Goal: Task Accomplishment & Management: Complete application form

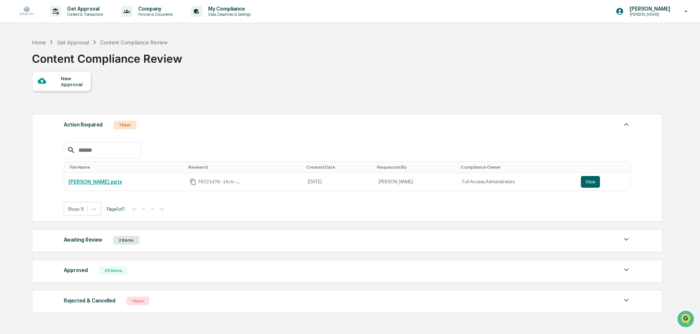
click at [65, 79] on div "New Approval" at bounding box center [73, 82] width 25 height 12
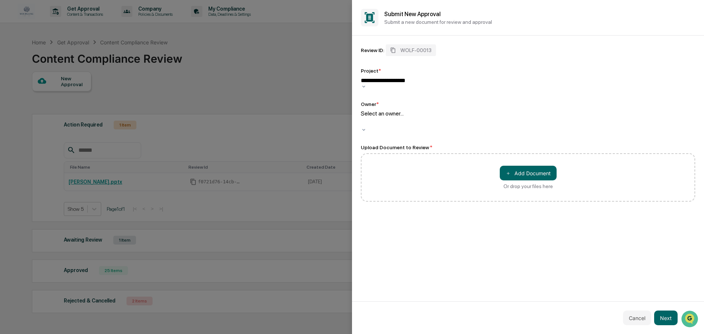
type input "**********"
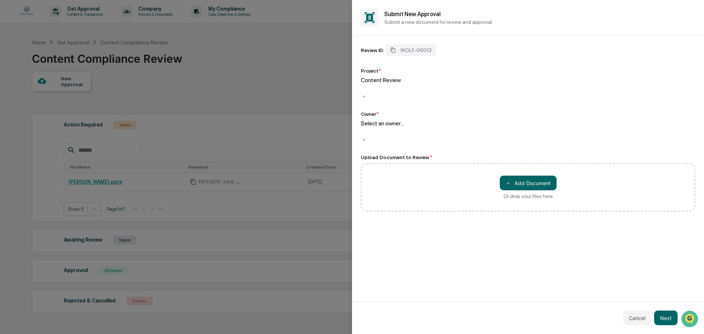
drag, startPoint x: 469, startPoint y: 65, endPoint x: 474, endPoint y: 65, distance: 4.8
click at [469, 65] on div "Review ID: WOLF-00013 Project * Content Review Owner * Select an owner..." at bounding box center [528, 93] width 334 height 98
click at [363, 128] on div at bounding box center [361, 132] width 1 height 8
click at [460, 163] on div "＋ Add Document Or drop your files here" at bounding box center [528, 187] width 334 height 48
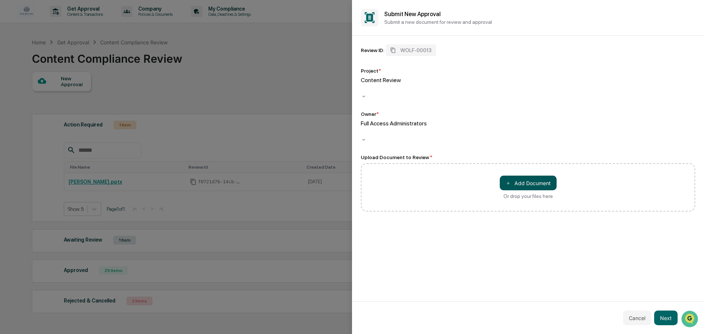
click at [530, 176] on button "＋ Add Document" at bounding box center [528, 183] width 57 height 15
click at [665, 319] on button "Next" at bounding box center [665, 317] width 23 height 15
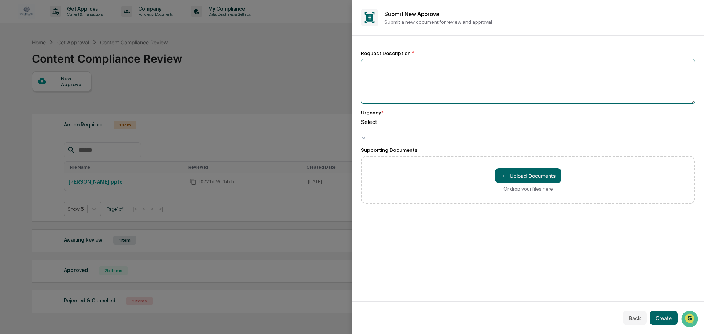
click at [441, 96] on textarea at bounding box center [528, 81] width 334 height 45
type textarea "**********"
click at [363, 126] on div at bounding box center [361, 130] width 1 height 8
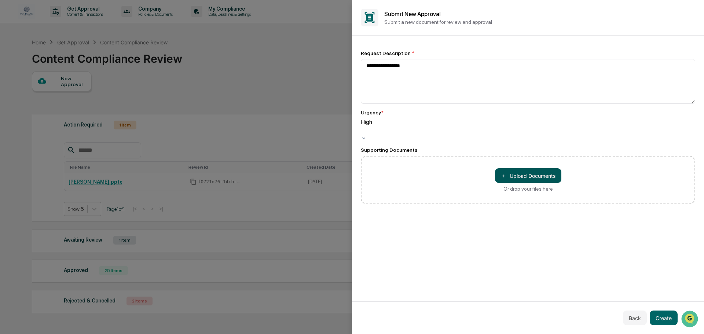
click at [529, 170] on button "＋ Upload Documents" at bounding box center [528, 175] width 66 height 15
click at [665, 318] on button "Create" at bounding box center [664, 317] width 28 height 15
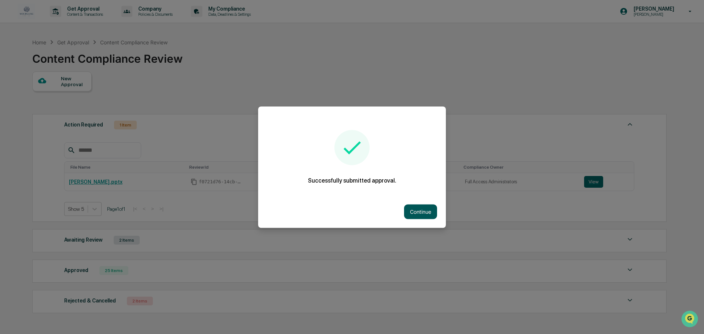
click at [421, 211] on button "Continue" at bounding box center [420, 211] width 33 height 15
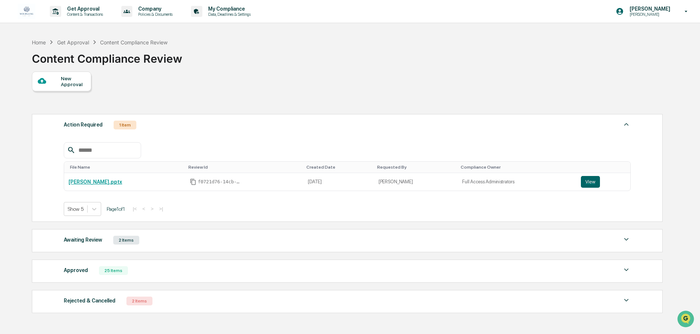
click at [87, 240] on div "Awaiting Review" at bounding box center [83, 240] width 38 height 10
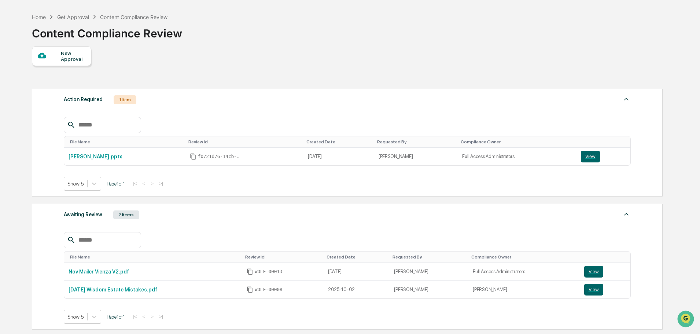
scroll to position [37, 0]
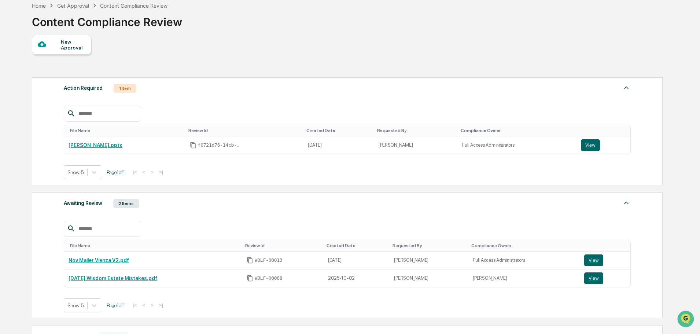
click at [340, 44] on div "New Approval Action Required 1 Item File Name Review Id Created Date Requested …" at bounding box center [347, 209] width 630 height 348
click at [76, 4] on div "Get Approval" at bounding box center [73, 6] width 32 height 6
click at [142, 7] on div "Content Compliance Review" at bounding box center [133, 6] width 67 height 6
click at [36, 7] on div "Home" at bounding box center [39, 6] width 14 height 6
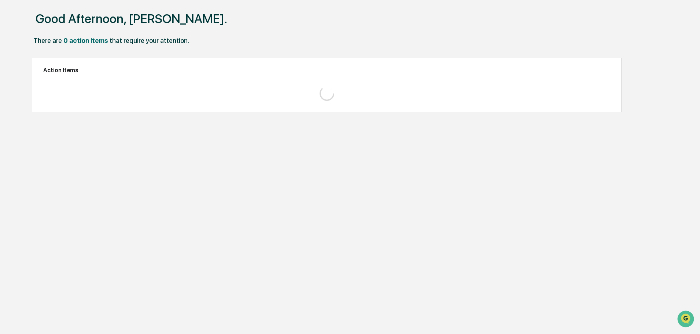
scroll to position [35, 0]
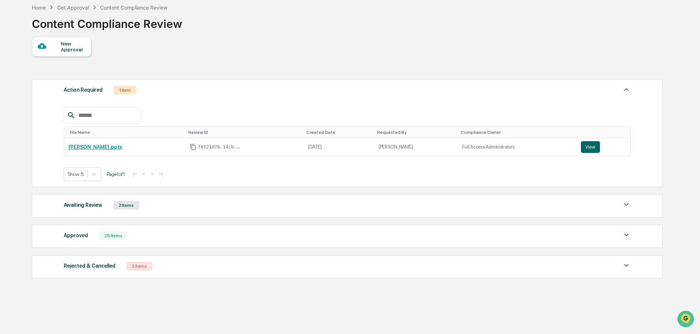
scroll to position [37, 0]
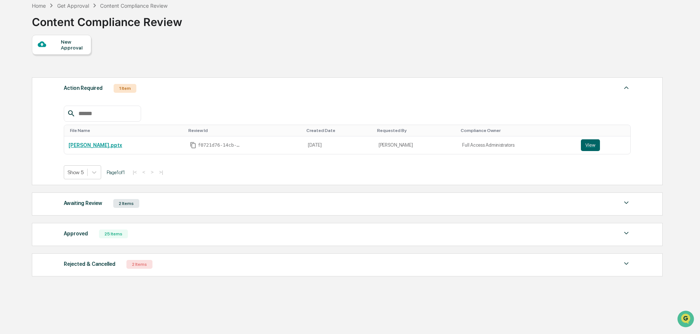
click at [111, 4] on div "Content Compliance Review" at bounding box center [133, 6] width 67 height 6
click at [87, 203] on div "Awaiting Review" at bounding box center [83, 203] width 38 height 10
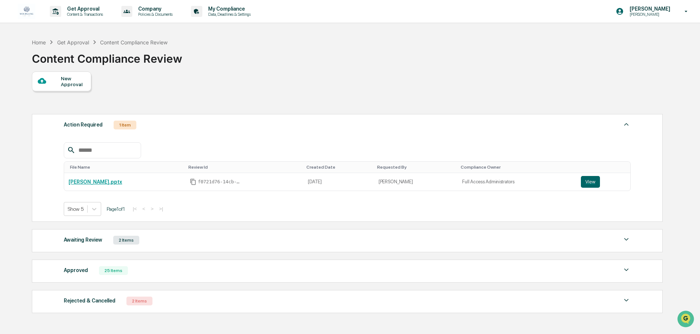
click at [87, 242] on div "Awaiting Review" at bounding box center [83, 240] width 38 height 10
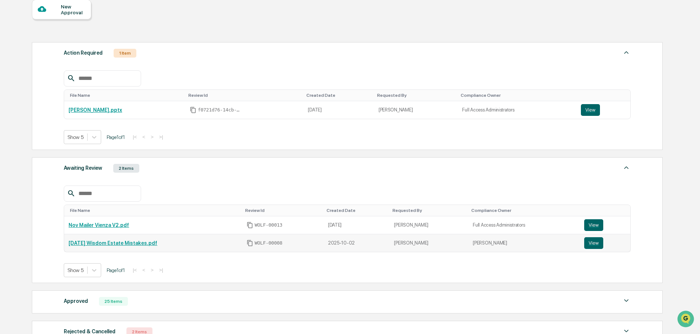
scroll to position [73, 0]
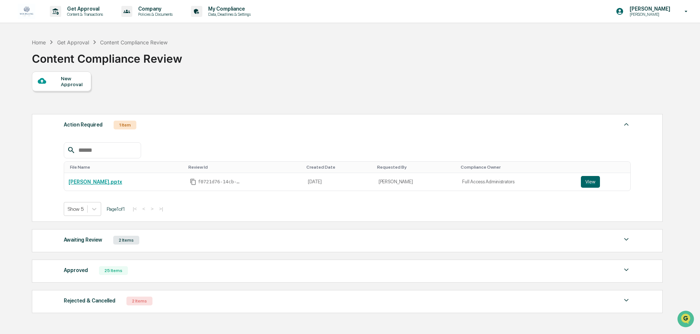
click at [107, 242] on div "Awaiting Review 2 Items" at bounding box center [347, 240] width 567 height 10
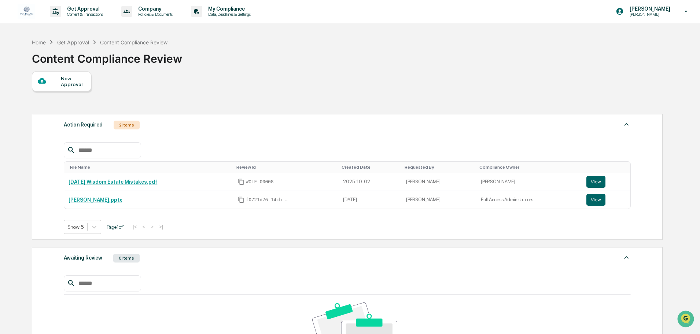
click at [77, 41] on div "Get Approval" at bounding box center [73, 42] width 32 height 6
click at [37, 43] on div "Home" at bounding box center [39, 42] width 14 height 6
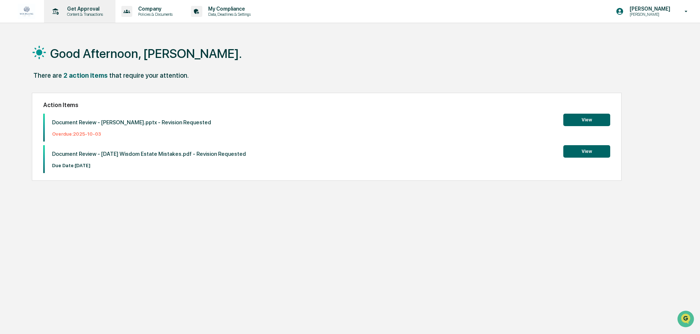
click at [93, 7] on p "Get Approval" at bounding box center [83, 9] width 45 height 6
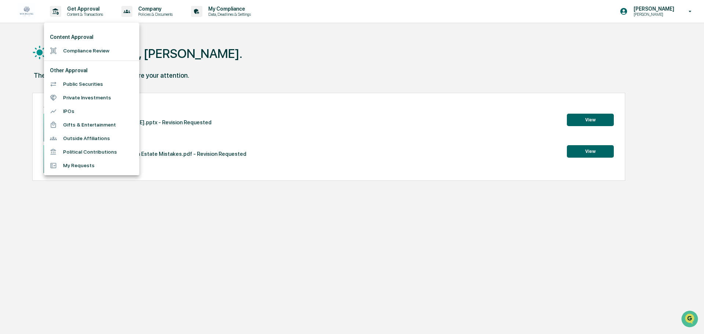
click at [93, 51] on li "Compliance Review" at bounding box center [91, 51] width 95 height 14
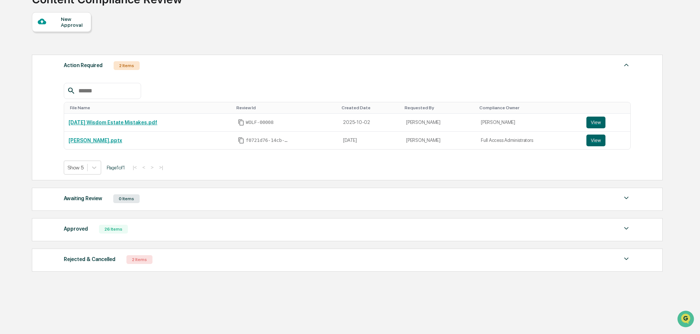
scroll to position [63, 0]
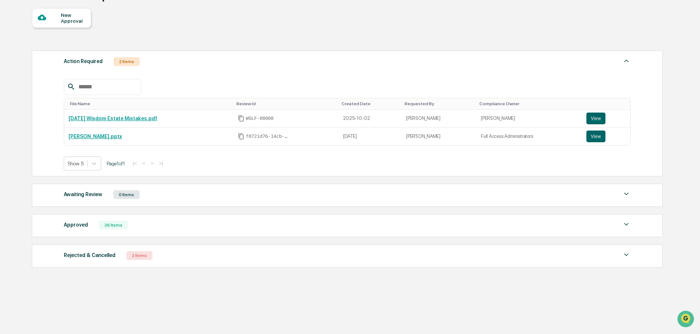
click at [71, 226] on div "Approved" at bounding box center [76, 225] width 24 height 10
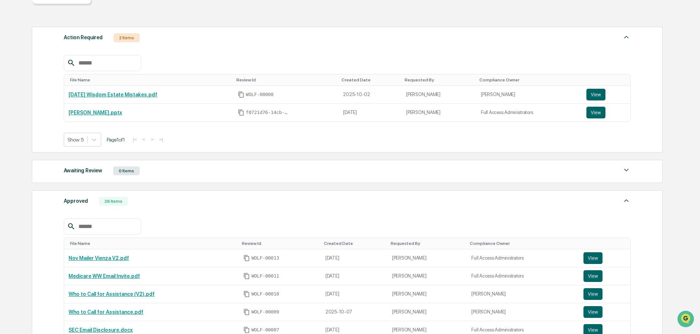
scroll to position [100, 0]
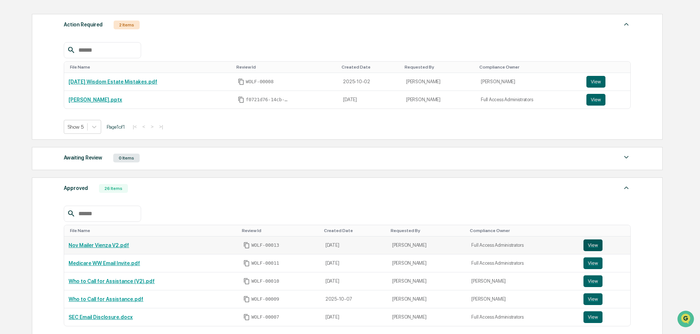
click at [592, 244] on button "View" at bounding box center [593, 245] width 19 height 12
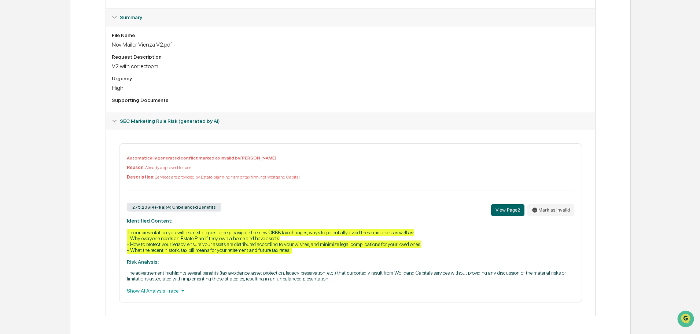
scroll to position [187, 0]
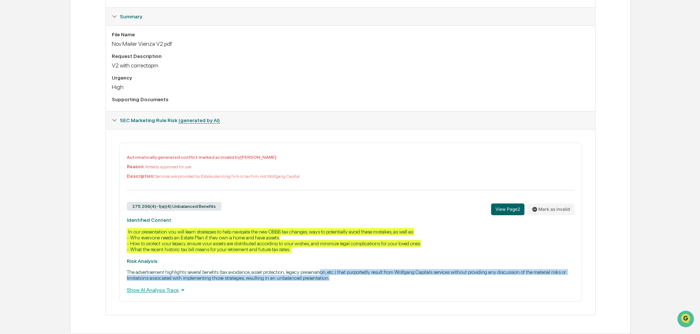
drag, startPoint x: 326, startPoint y: 269, endPoint x: 550, endPoint y: 278, distance: 224.5
click at [550, 278] on p "The advertisement highlights several benefits (tax avoidance, asset protection,…" at bounding box center [351, 275] width 448 height 12
click at [550, 279] on p "The advertisement highlights several benefits (tax avoidance, asset protection,…" at bounding box center [351, 275] width 448 height 12
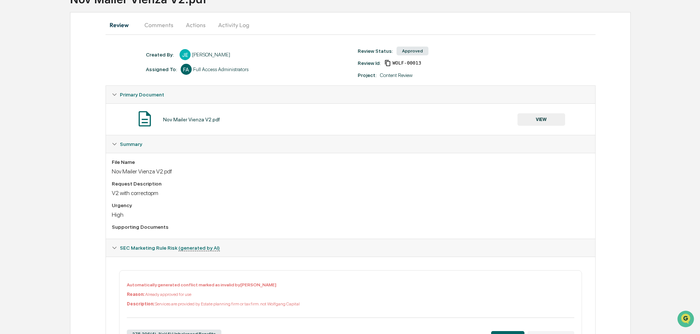
scroll to position [40, 0]
